Goal: Transaction & Acquisition: Purchase product/service

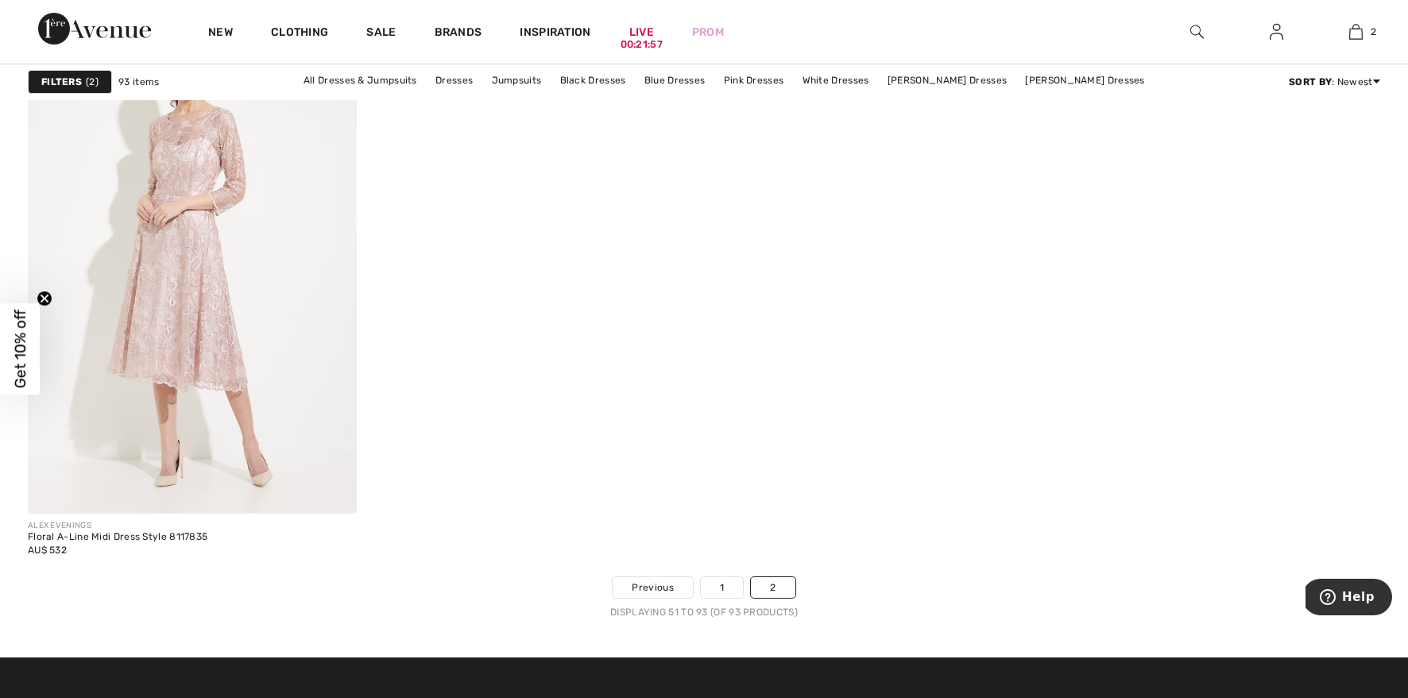
scroll to position [7723, 0]
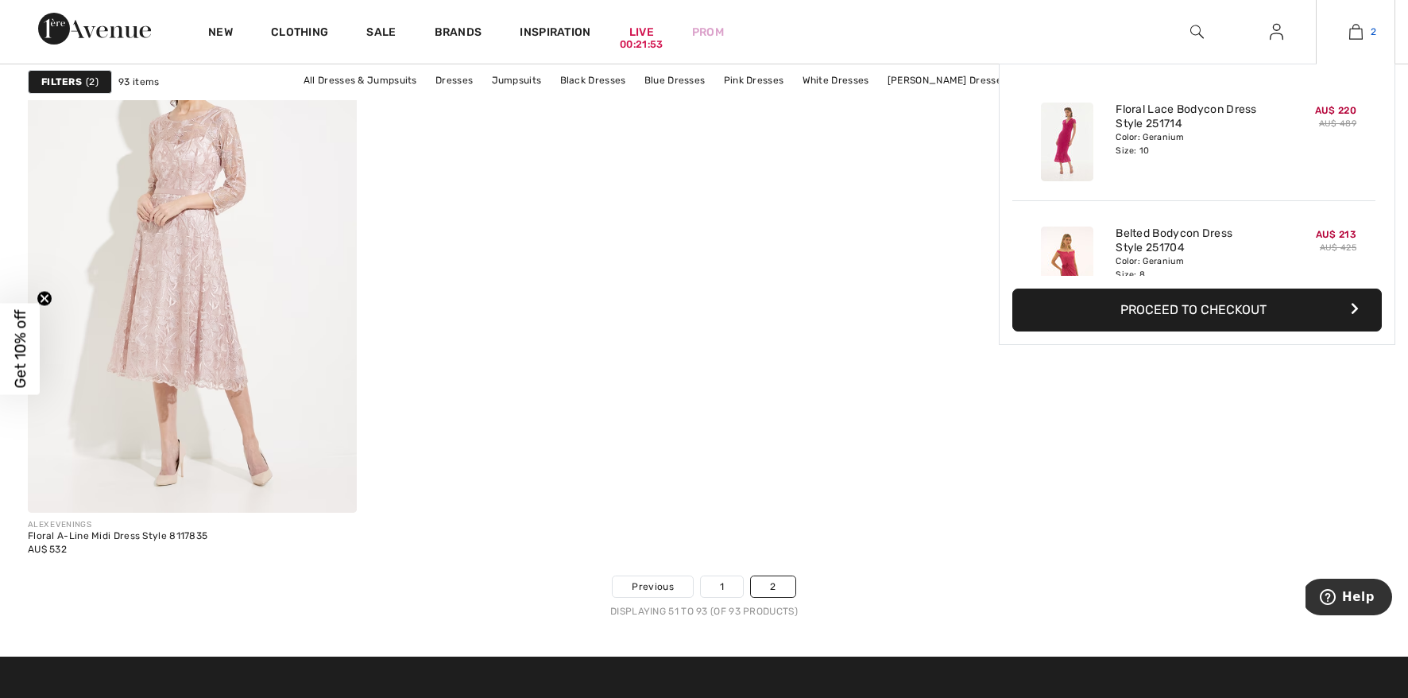
click at [1361, 37] on img at bounding box center [1356, 31] width 14 height 19
